Goal: Task Accomplishment & Management: Use online tool/utility

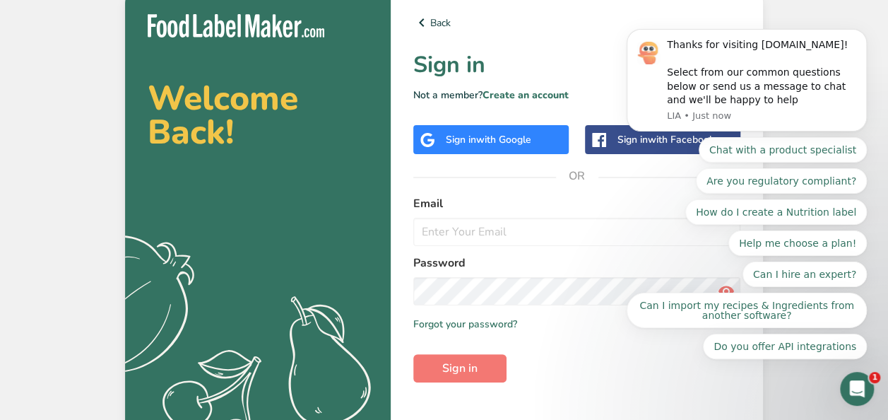
click at [806, 31] on body "Thanks for visiting [DOMAIN_NAME]! Select from our common questions below or se…" at bounding box center [746, 117] width 271 height 517
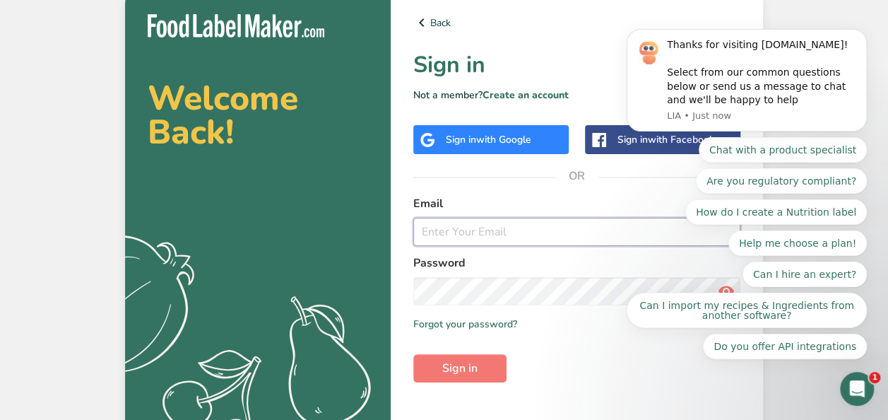
click at [476, 240] on input "email" at bounding box center [576, 232] width 327 height 28
type input "mandy@healthykidsinc.com"
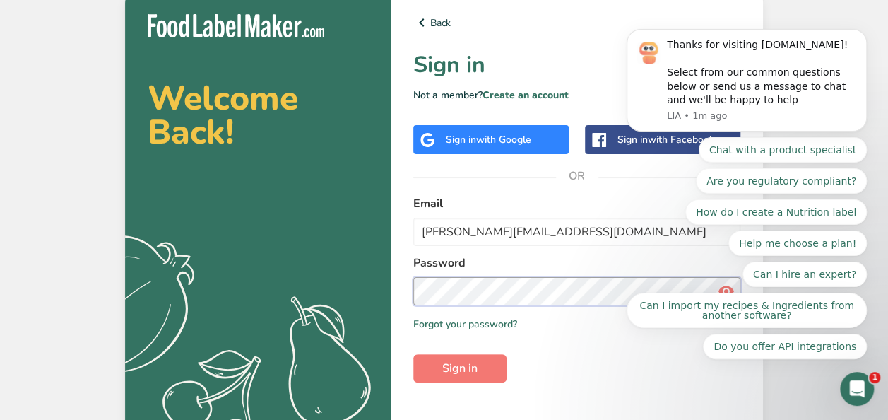
click at [413, 354] on button "Sign in" at bounding box center [459, 368] width 93 height 28
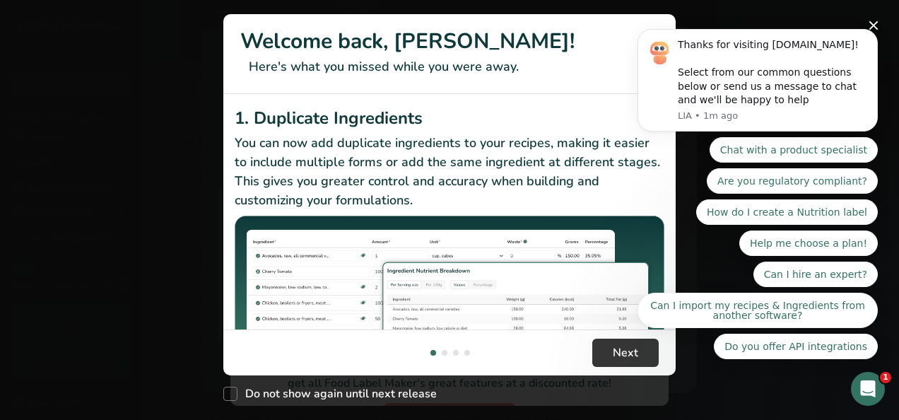
click at [864, 25] on body "Thanks for visiting FoodLabelMaker.com! Select from our common questions below …" at bounding box center [757, 117] width 271 height 517
click at [614, 345] on span "Next" at bounding box center [625, 352] width 25 height 17
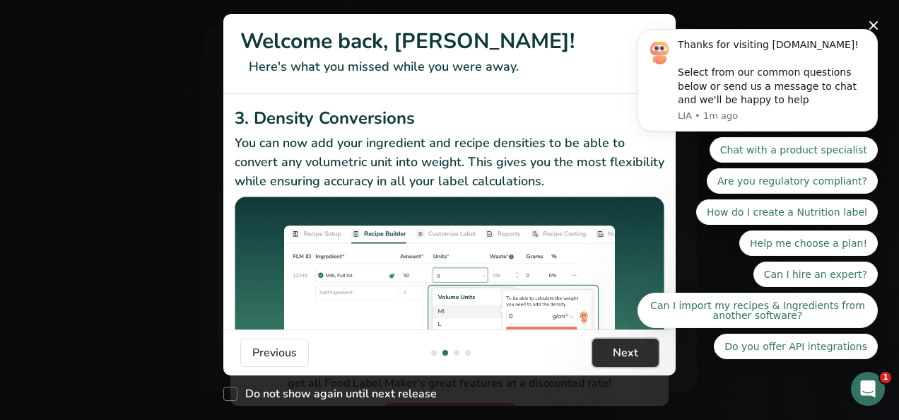
click at [614, 345] on span "Next" at bounding box center [625, 352] width 25 height 17
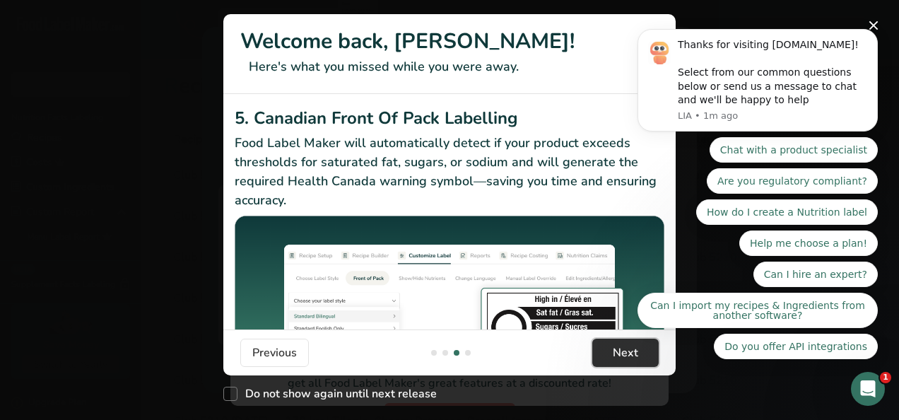
click at [614, 345] on span "Next" at bounding box center [625, 352] width 25 height 17
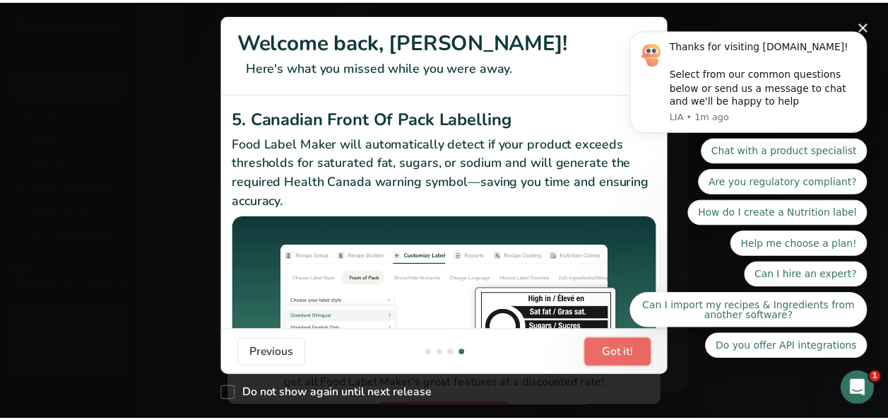
scroll to position [0, 1357]
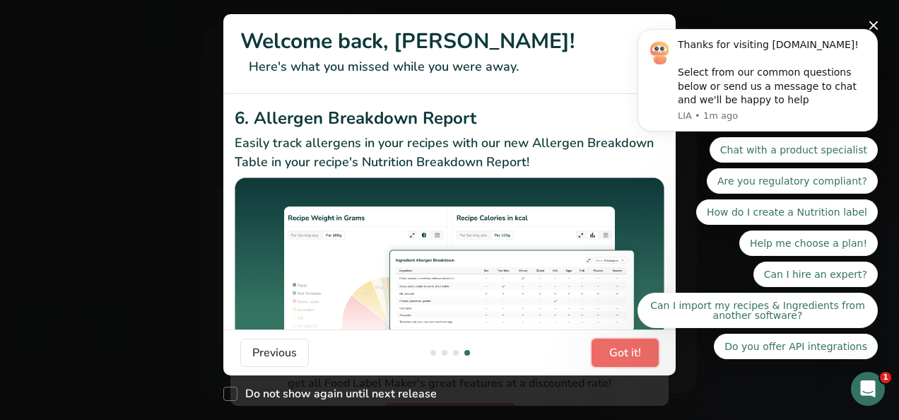
click at [614, 345] on span "Got it!" at bounding box center [625, 352] width 32 height 17
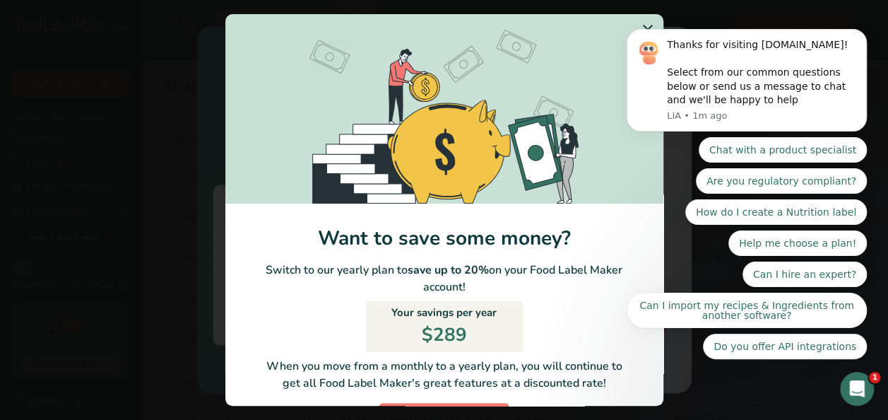
click at [628, 31] on body "Thanks for visiting FoodLabelMaker.com! Select from our common questions below …" at bounding box center [746, 117] width 271 height 517
click at [629, 29] on body "Thanks for visiting FoodLabelMaker.com! Select from our common questions below …" at bounding box center [746, 117] width 271 height 517
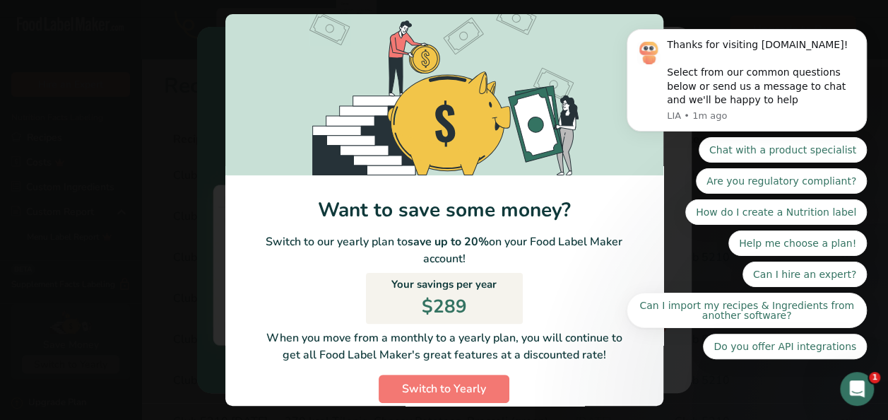
scroll to position [48, 0]
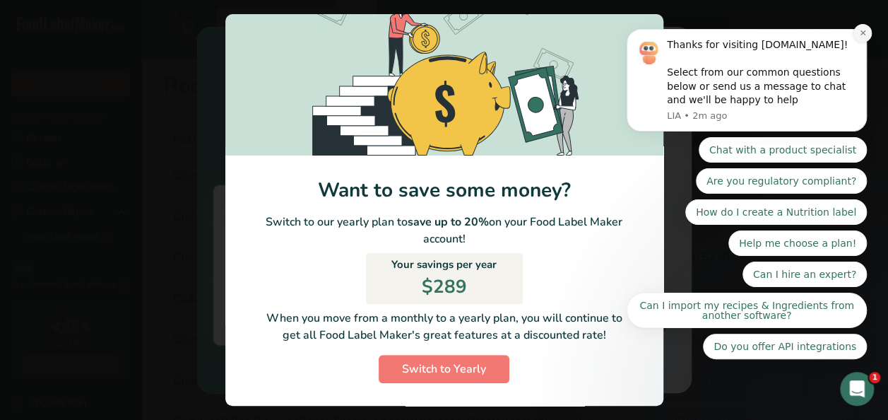
click at [865, 42] on button "Dismiss notification" at bounding box center [863, 33] width 18 height 18
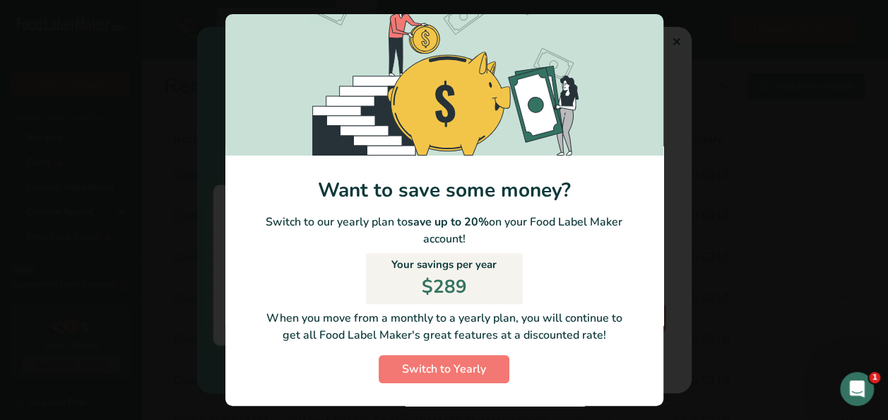
scroll to position [0, 0]
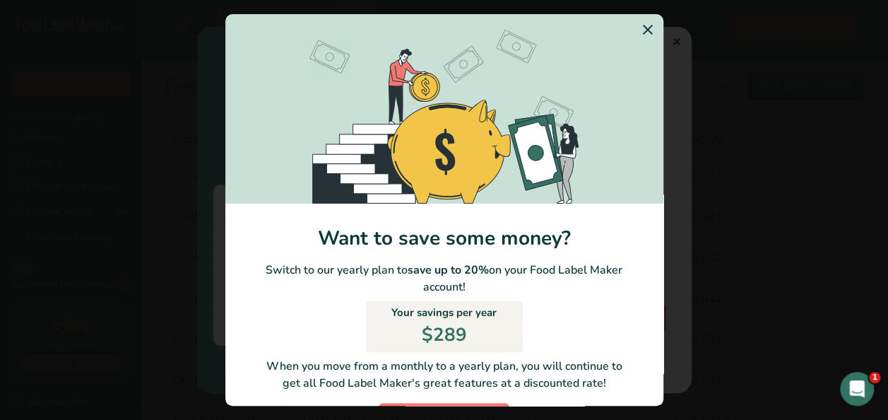
click at [640, 25] on icon "Switch to Yearly Modal" at bounding box center [648, 29] width 17 height 25
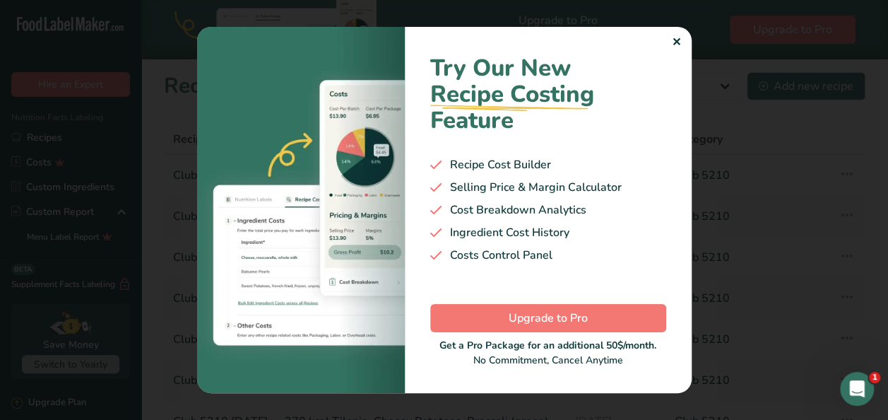
click at [676, 42] on div "✕" at bounding box center [676, 42] width 9 height 17
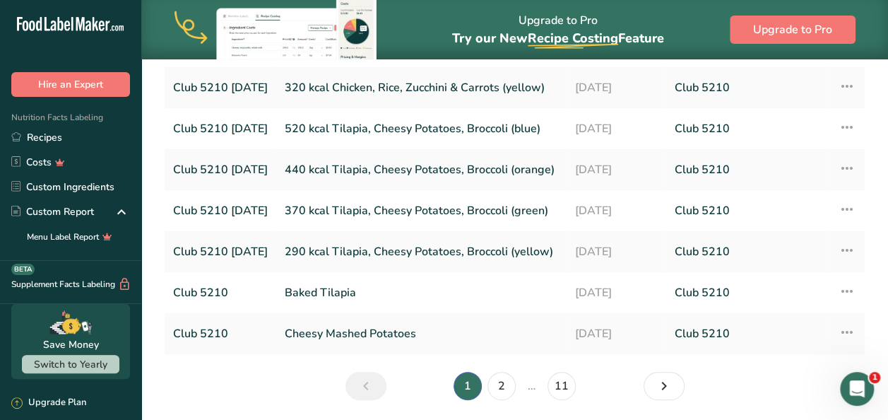
scroll to position [209, 0]
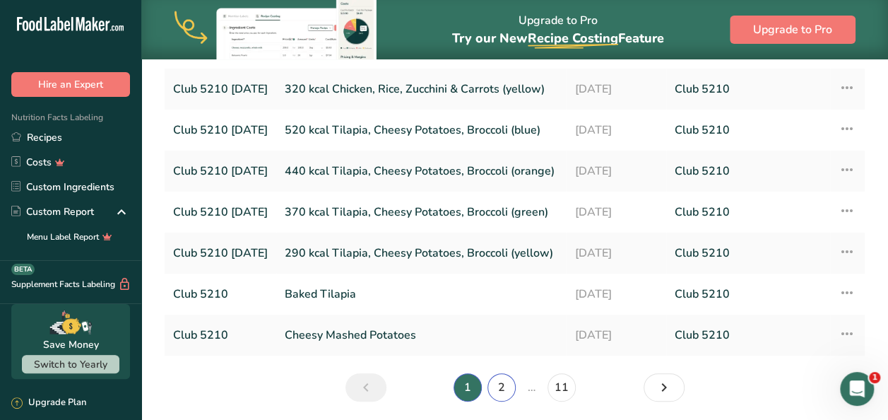
click at [503, 383] on link "2" at bounding box center [502, 387] width 28 height 28
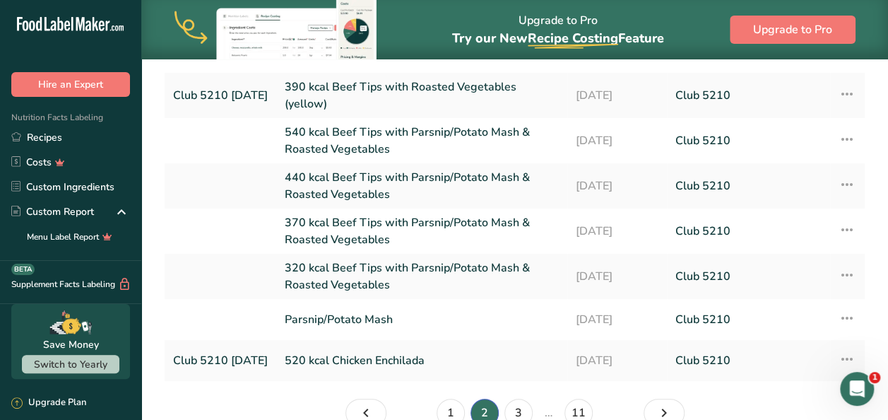
scroll to position [213, 0]
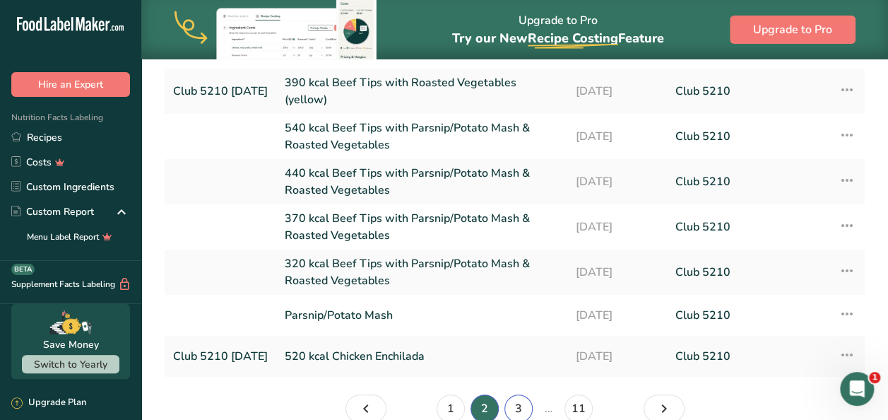
click at [515, 411] on link "3" at bounding box center [519, 408] width 28 height 28
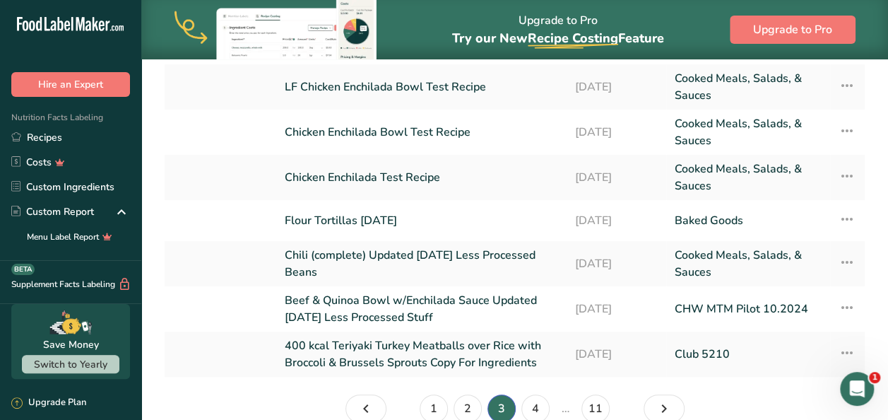
scroll to position [209, 0]
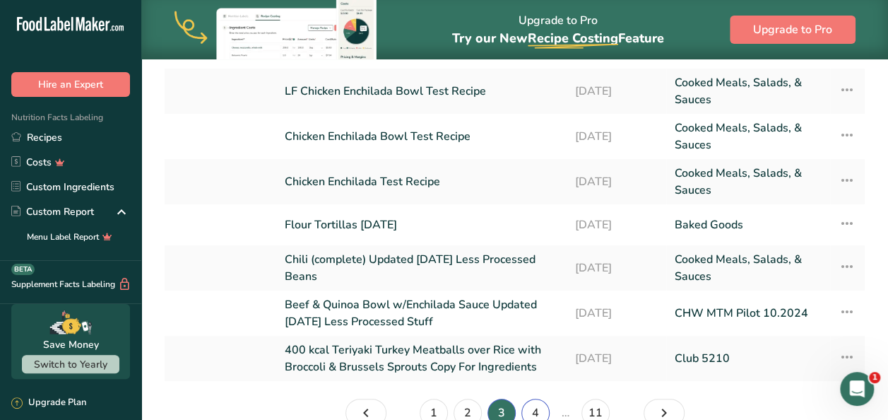
click at [536, 410] on link "4" at bounding box center [536, 413] width 28 height 28
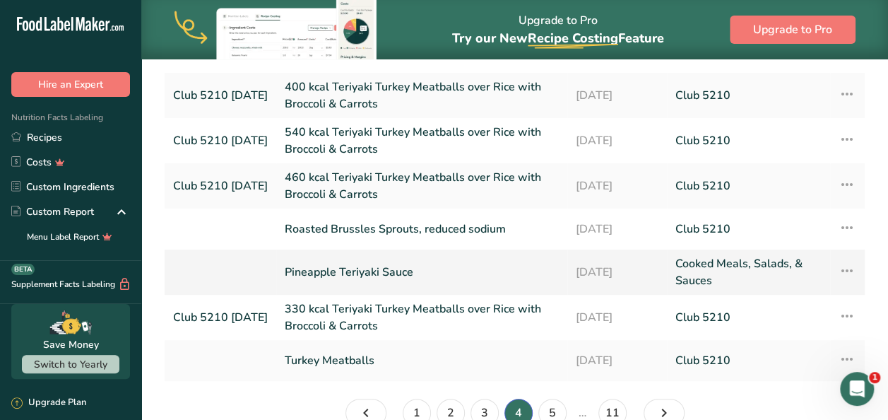
click at [394, 272] on link "Pineapple Teriyaki Sauce" at bounding box center [422, 272] width 274 height 34
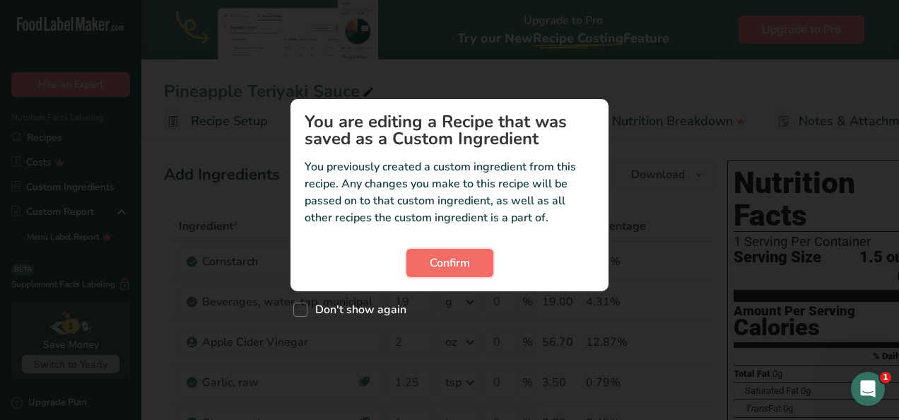
click at [445, 257] on span "Confirm" at bounding box center [450, 262] width 40 height 17
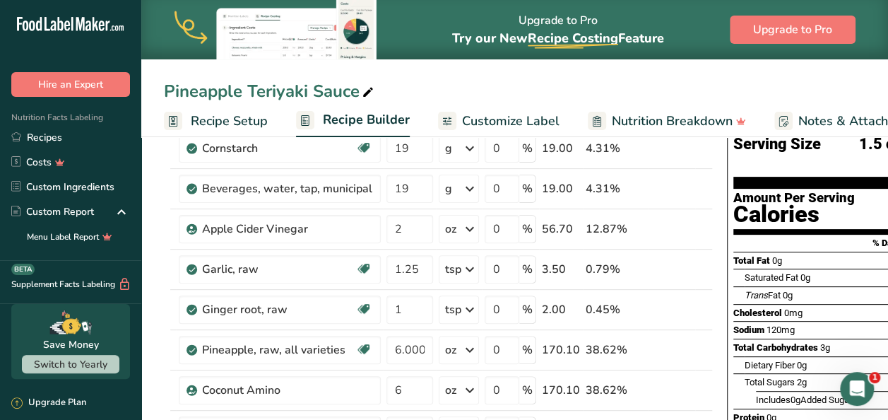
scroll to position [141, 0]
